Goal: Transaction & Acquisition: Purchase product/service

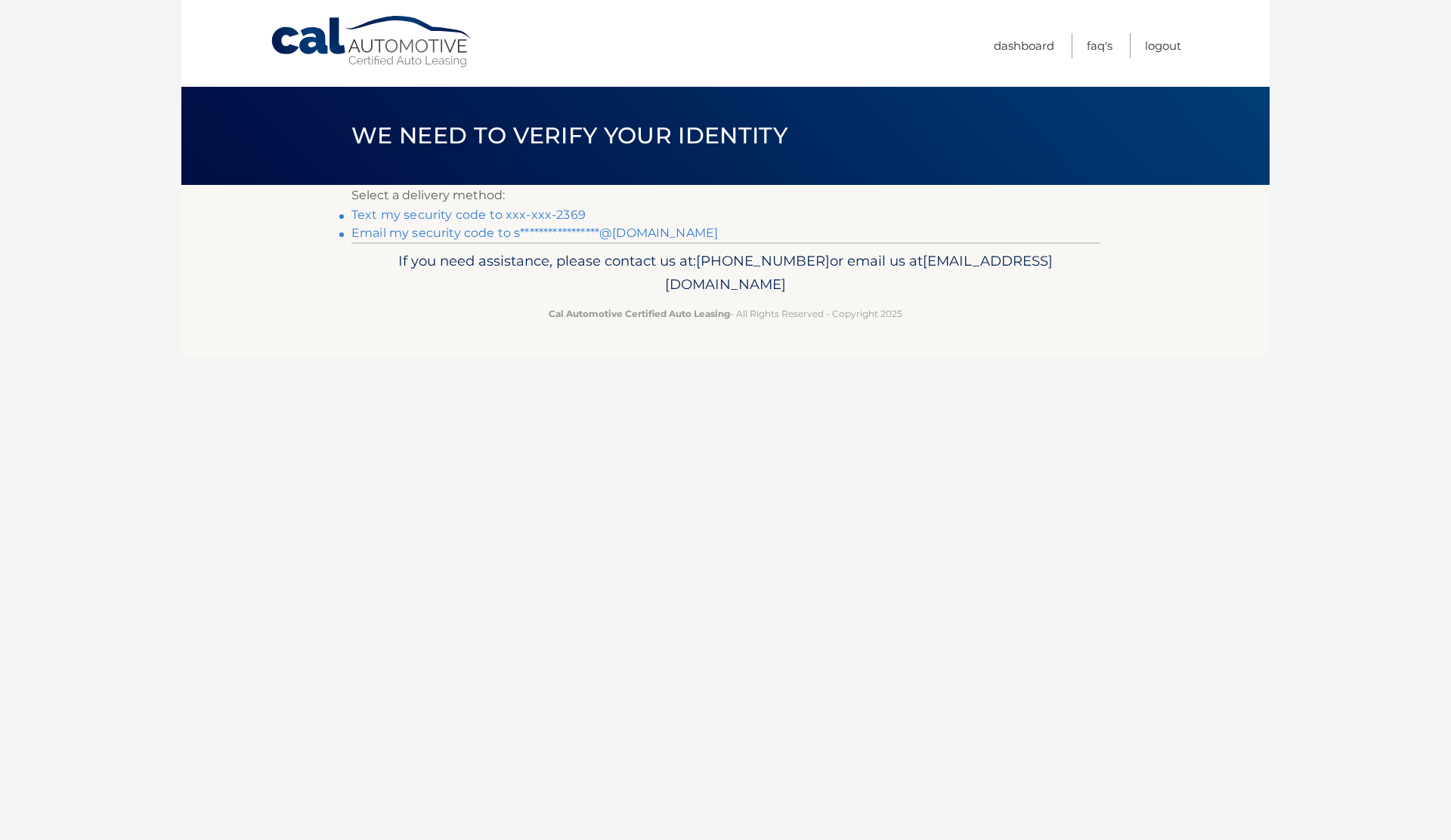
click at [516, 217] on link "Text my security code to xxx-xxx-2369" at bounding box center [467, 215] width 234 height 14
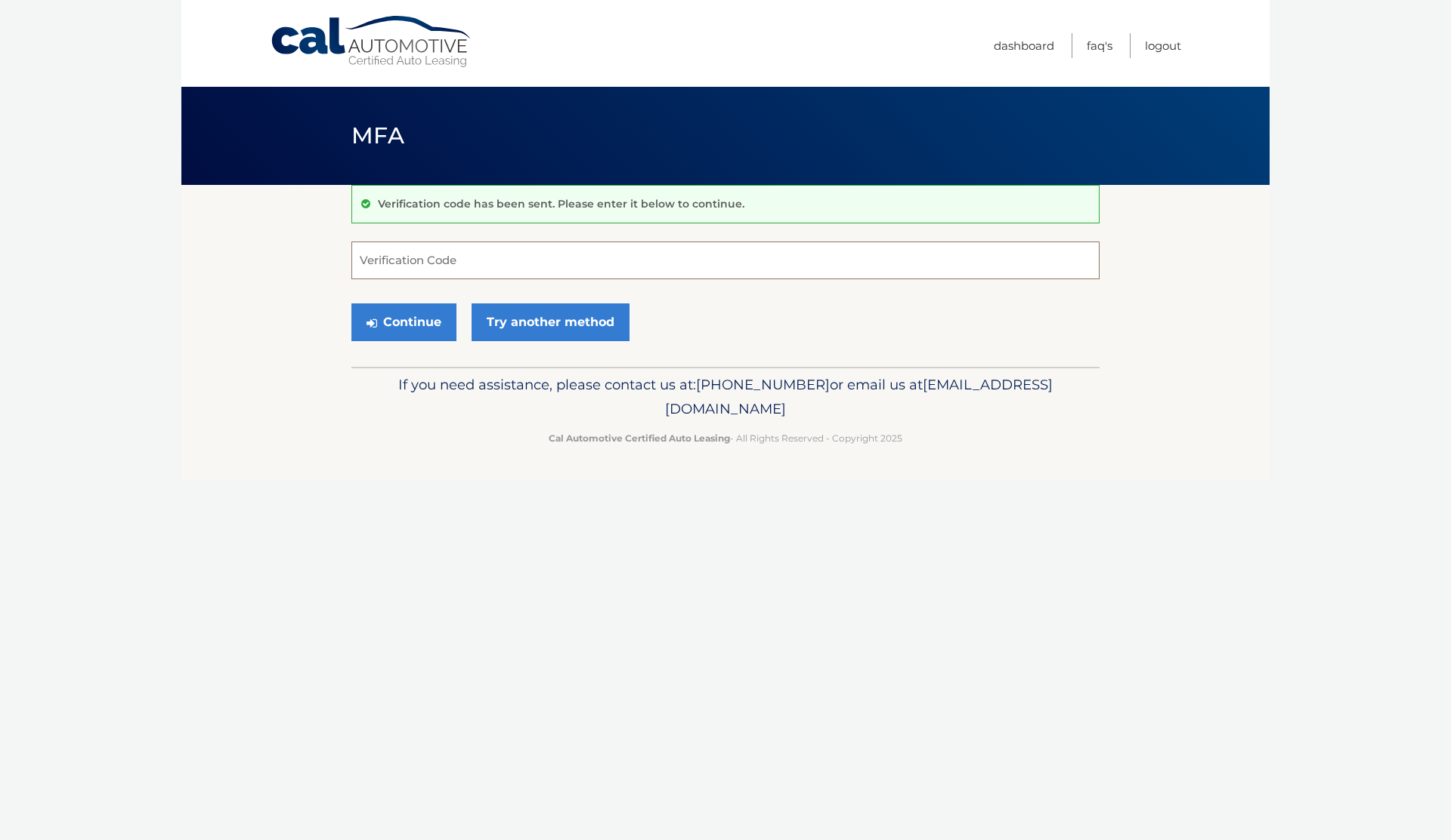
click at [457, 265] on input "Verification Code" at bounding box center [725, 260] width 748 height 38
type input "301508"
click at [351, 303] on button "Continue" at bounding box center [404, 322] width 105 height 38
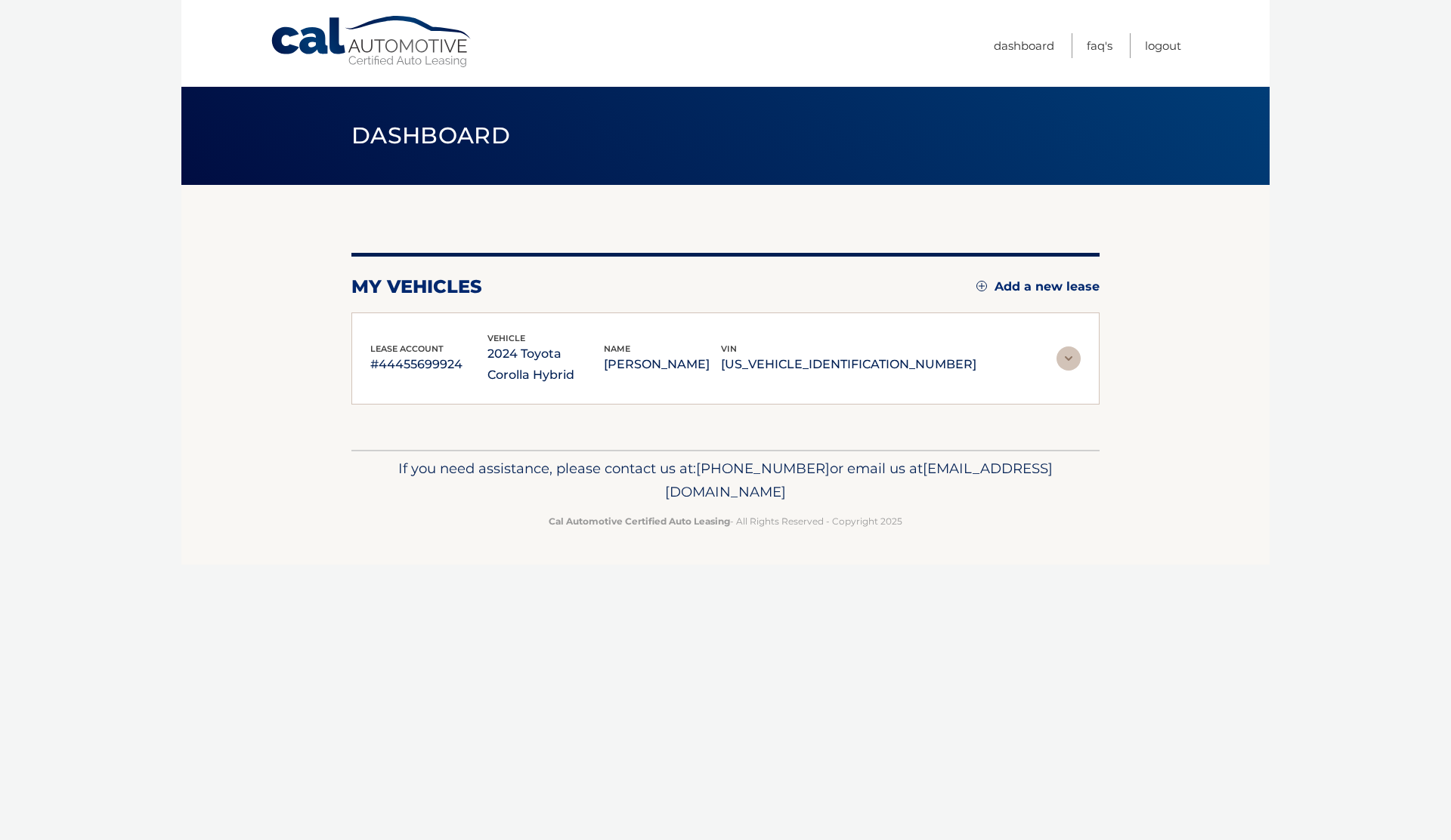
click at [405, 318] on div "lease account #44455699924 vehicle 2024 Toyota Corolla Hybrid name STEPHEN BIRK…" at bounding box center [725, 358] width 748 height 92
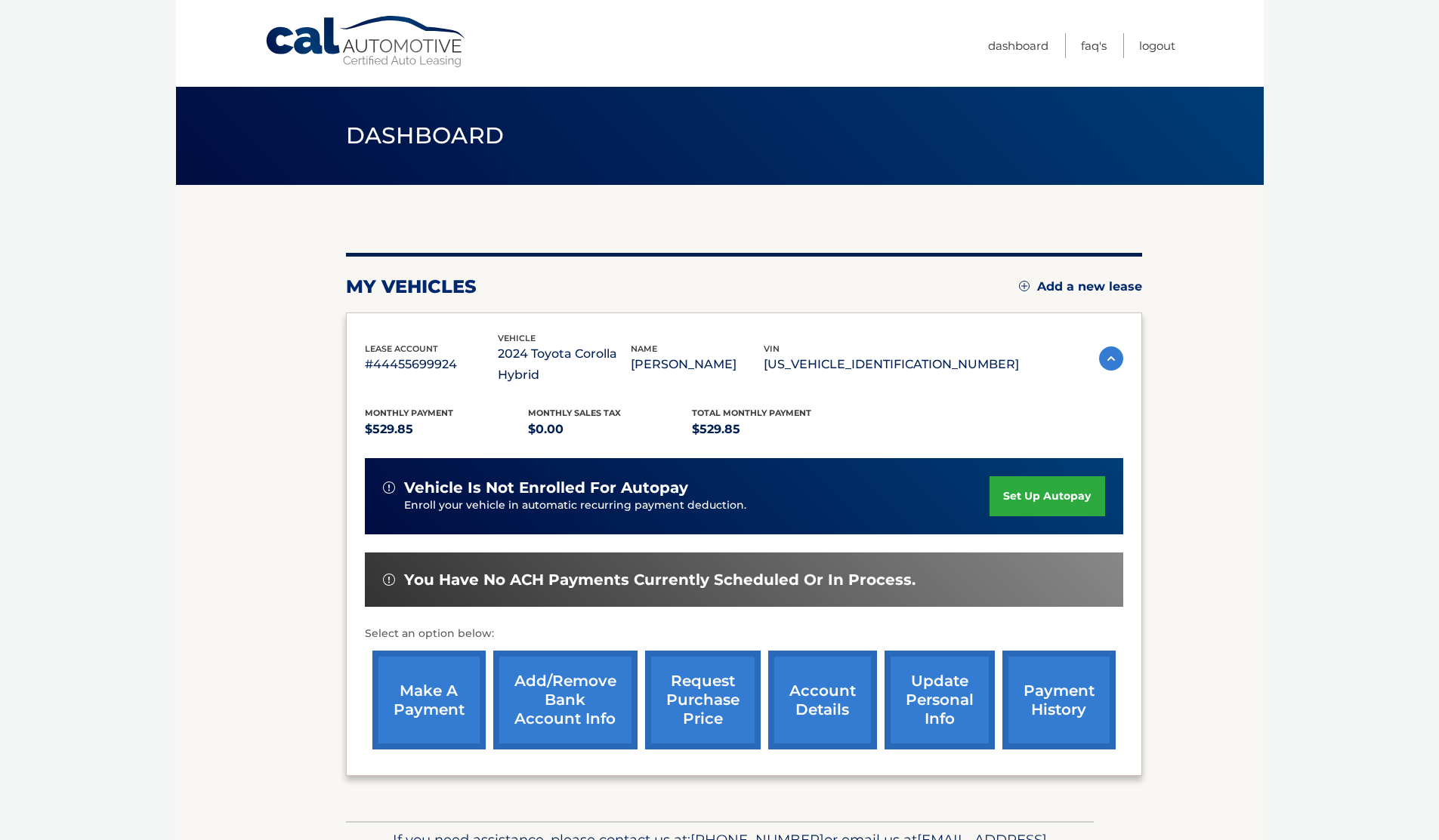
click at [420, 712] on link "make a payment" at bounding box center [430, 701] width 113 height 99
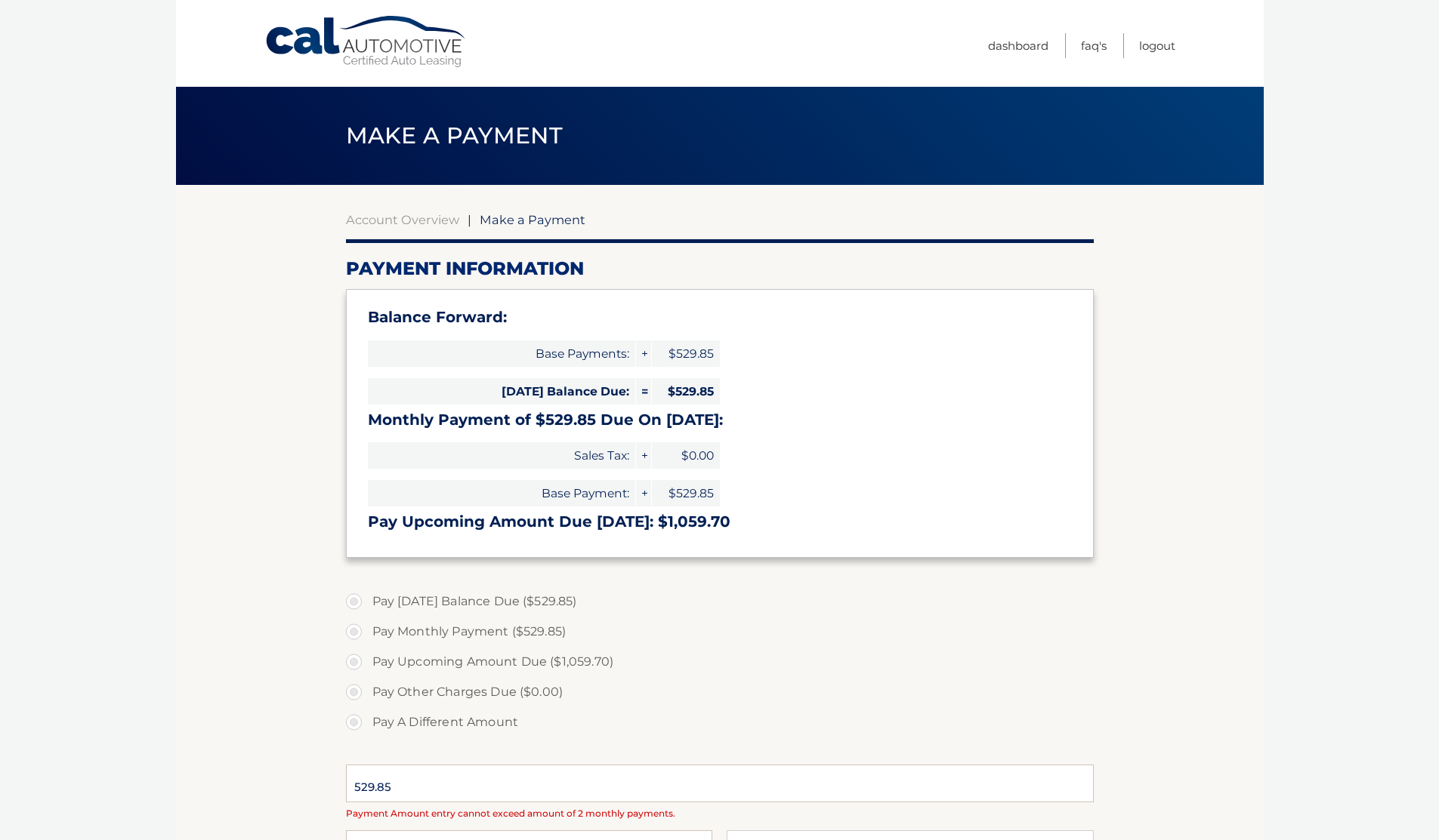
select select "ODhkYTk2MDEtZDMzZC00MzBhLTk5YzMtMWNkZjZmNDI3NTZi"
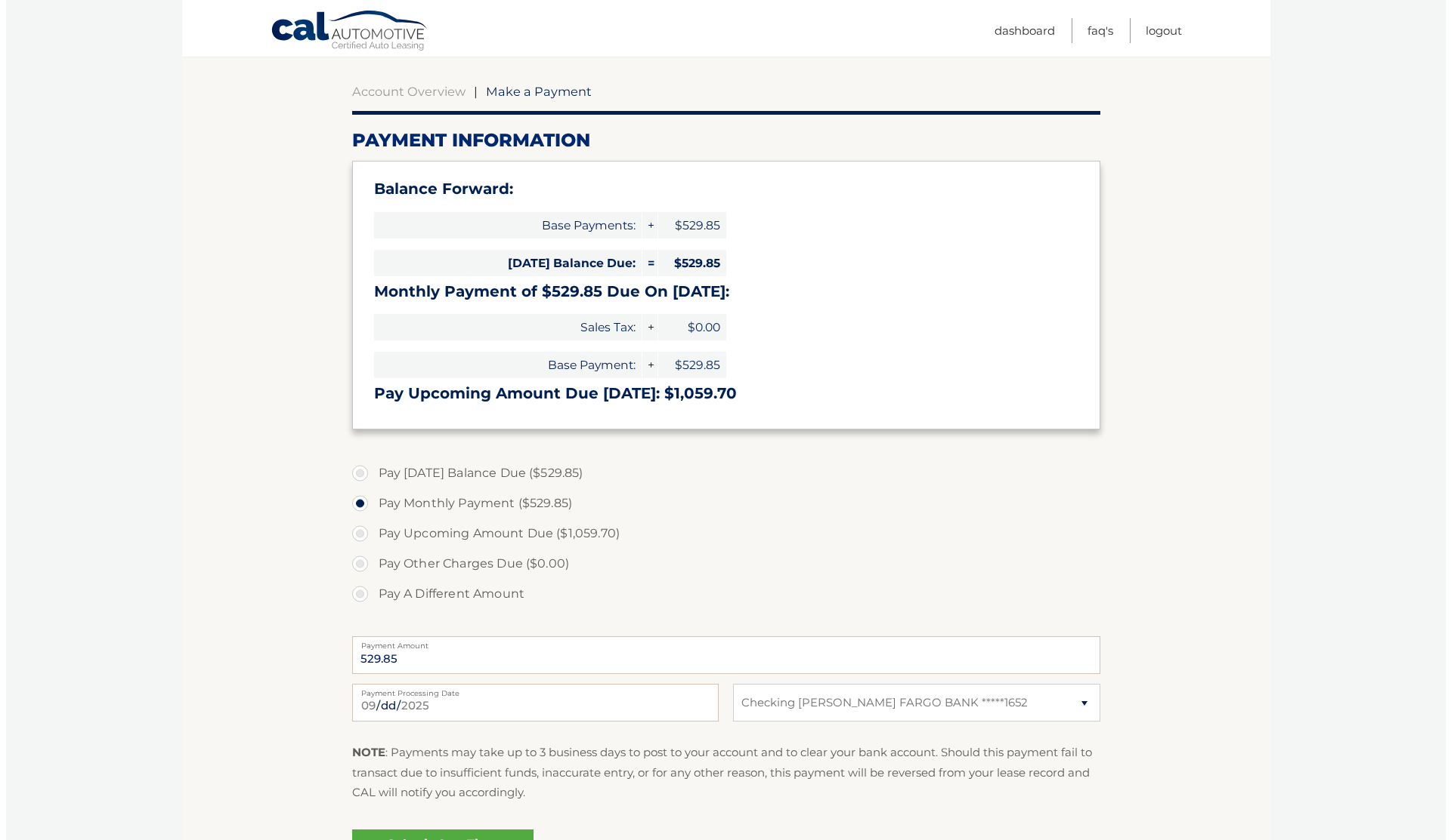
scroll to position [227, 0]
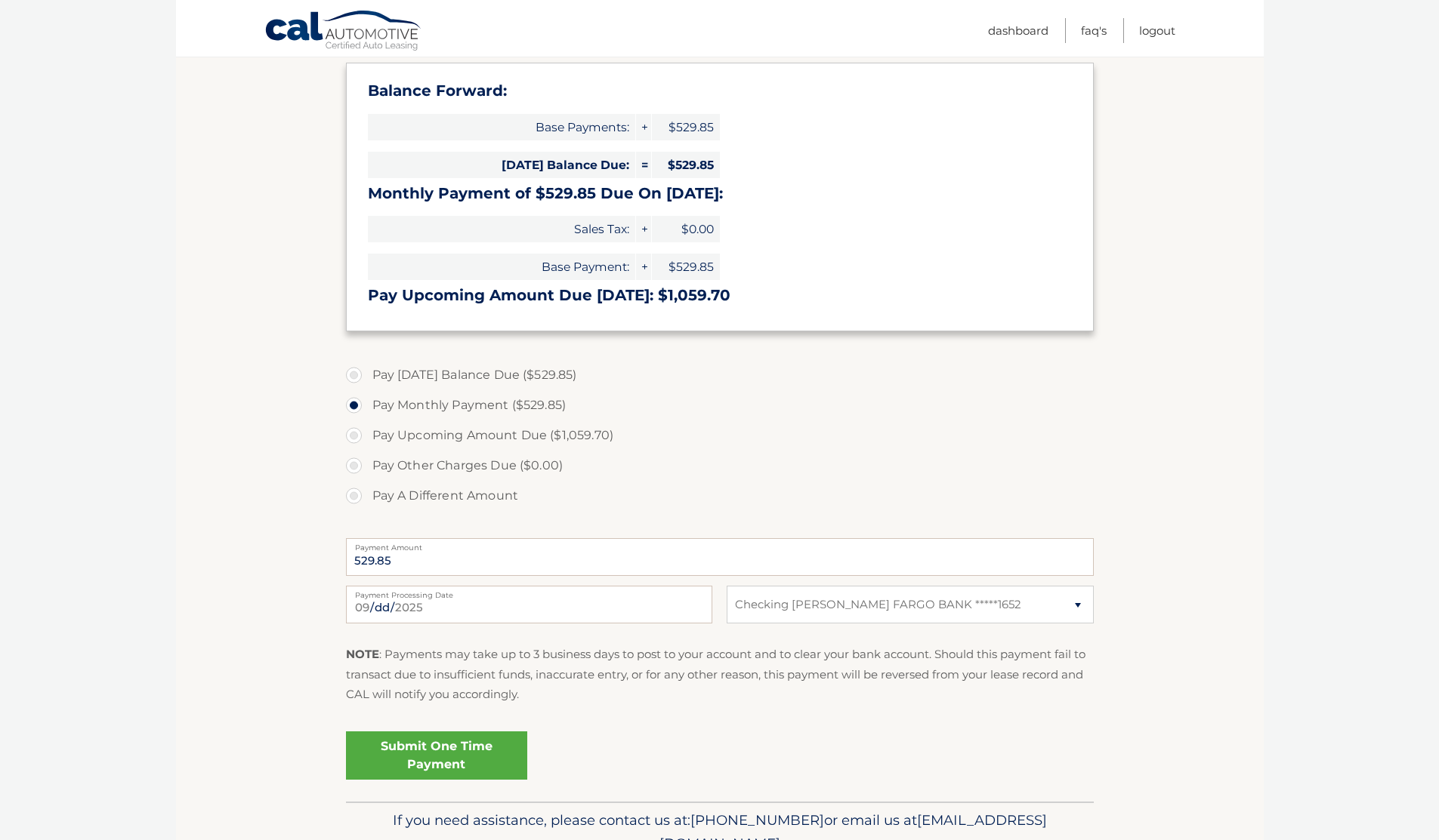
click at [428, 753] on link "Submit One Time Payment" at bounding box center [437, 756] width 181 height 49
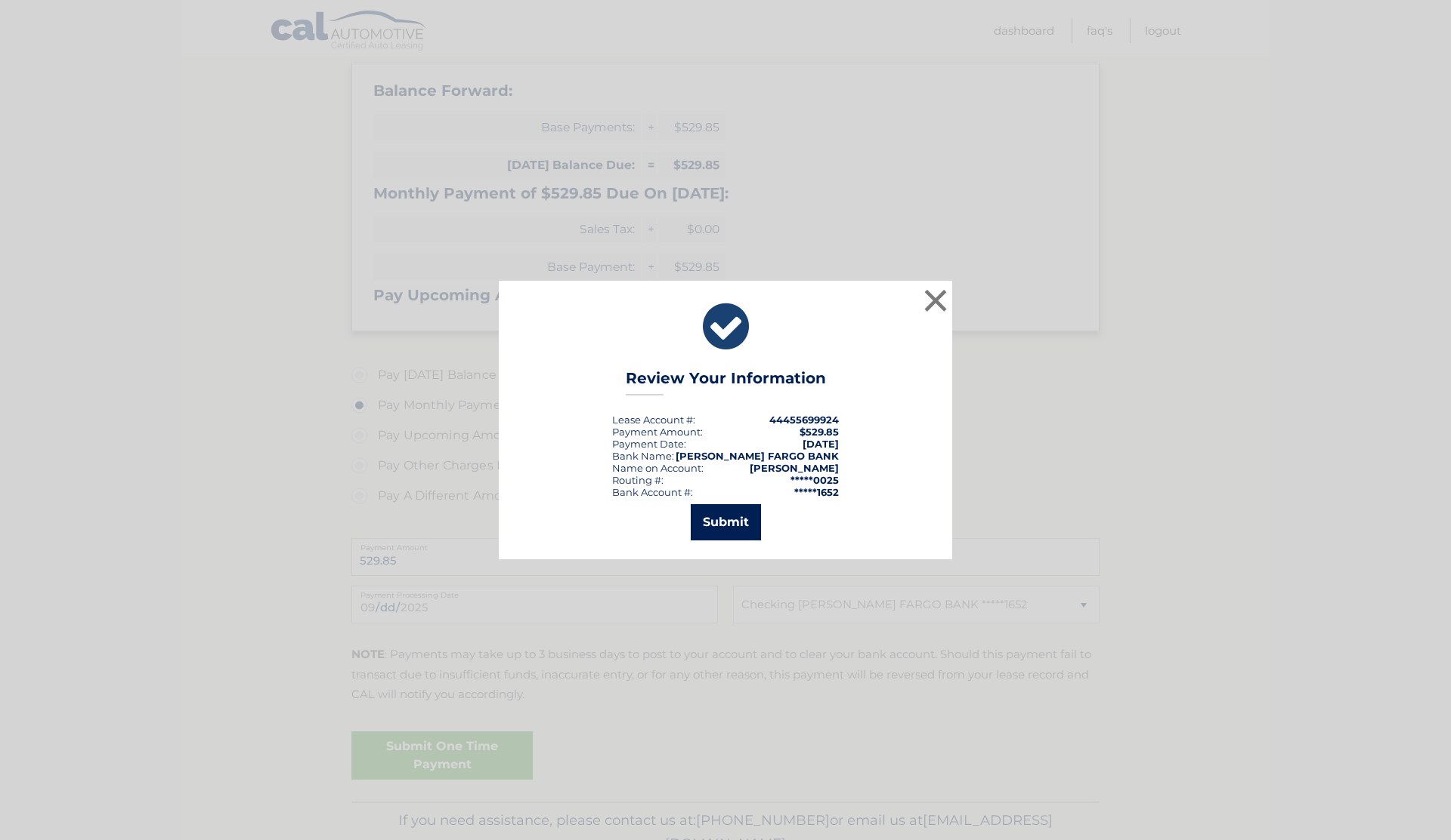
click at [731, 515] on button "Submit" at bounding box center [725, 522] width 71 height 36
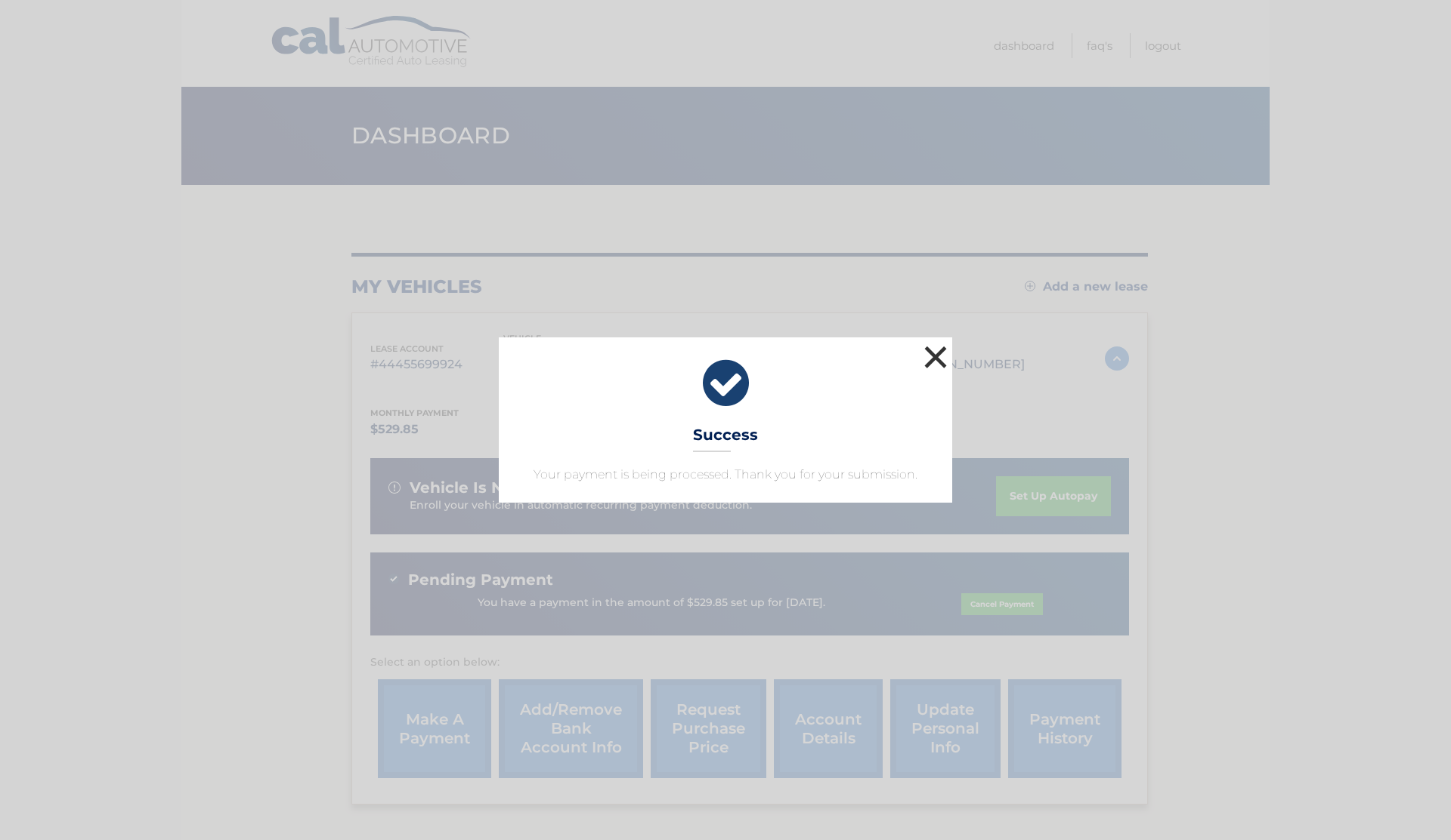
click at [929, 354] on button "×" at bounding box center [935, 357] width 30 height 30
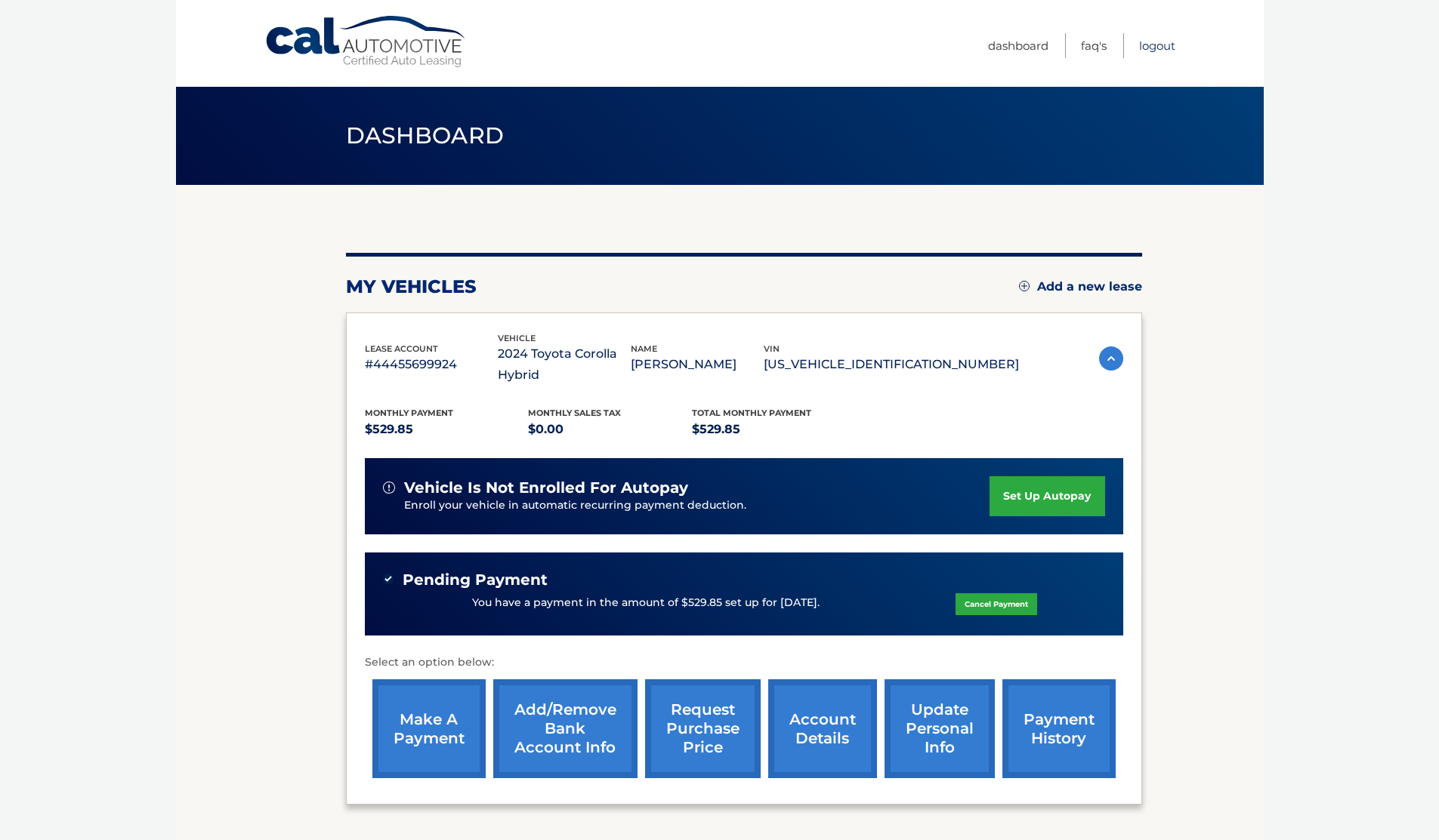
click at [1140, 52] on link "Logout" at bounding box center [1158, 45] width 36 height 25
